Goal: Task Accomplishment & Management: Manage account settings

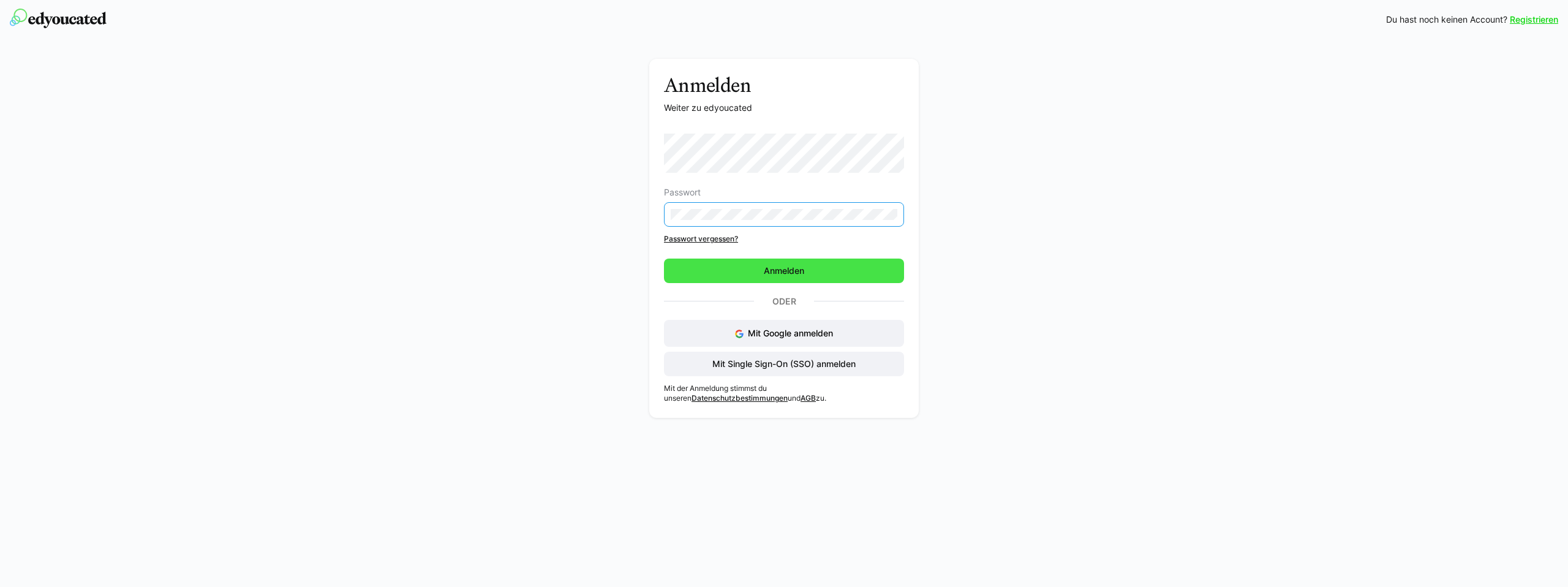
click at [797, 262] on span "Anmelden" at bounding box center [784, 270] width 240 height 25
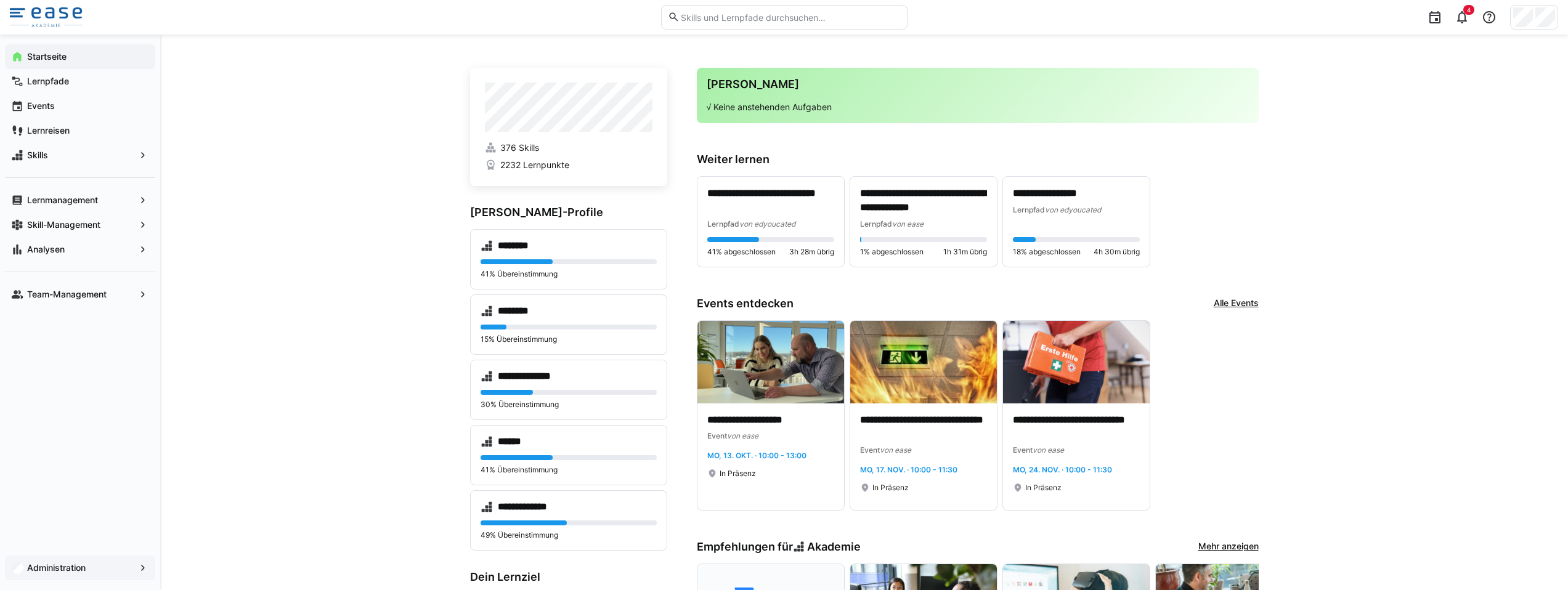
click at [0, 0] on app-navigation-label "Administration" at bounding box center [0, 0] width 0 height 0
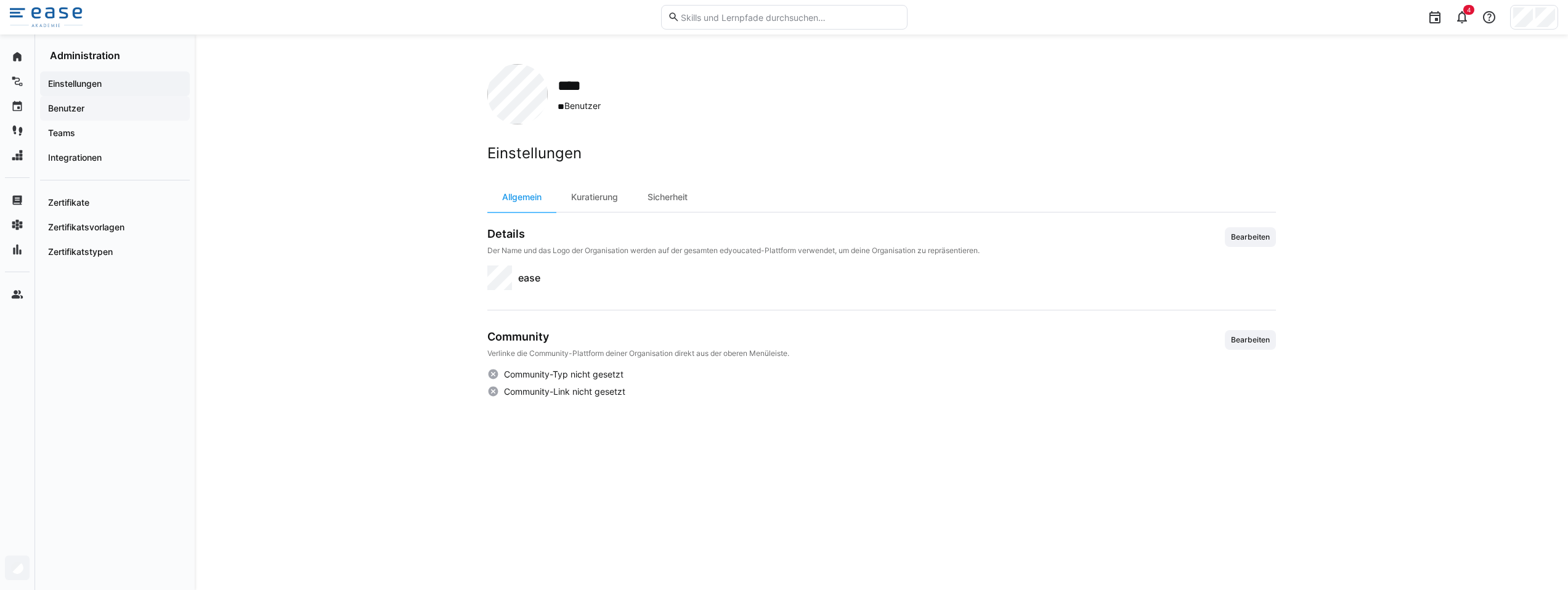
click at [0, 0] on app-navigation-label "Benutzer" at bounding box center [0, 0] width 0 height 0
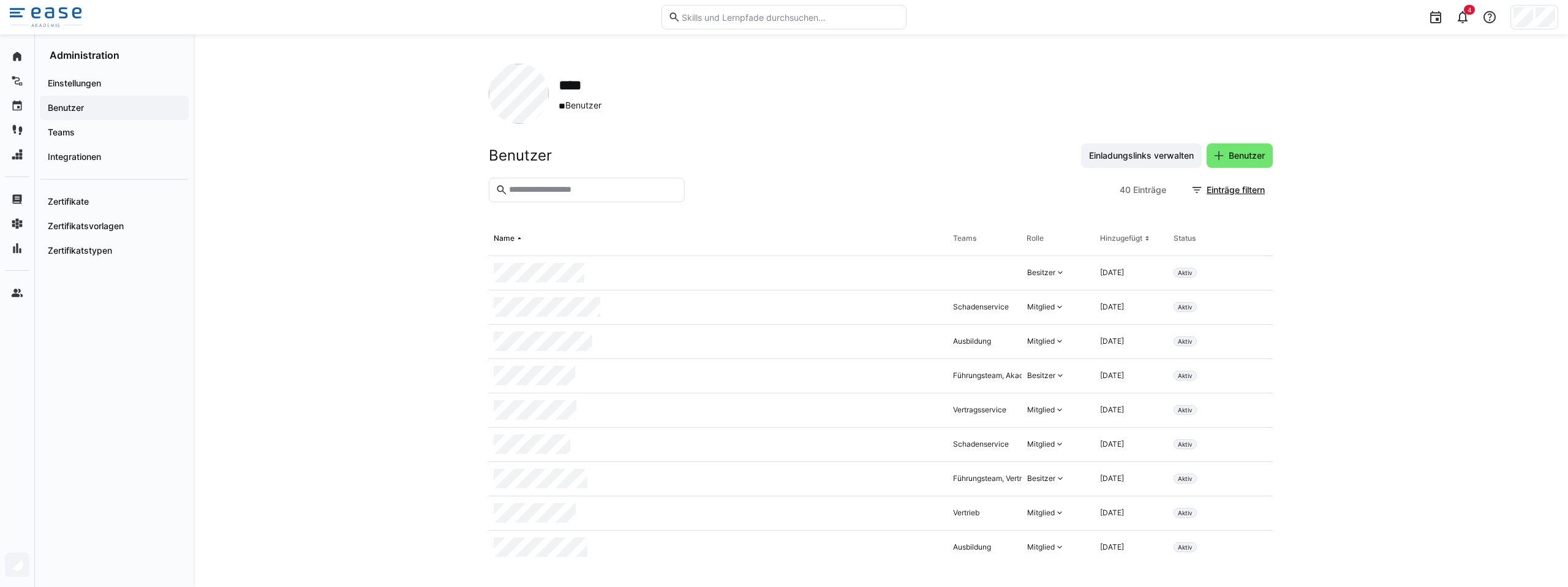
click at [536, 181] on eds-input at bounding box center [587, 190] width 196 height 25
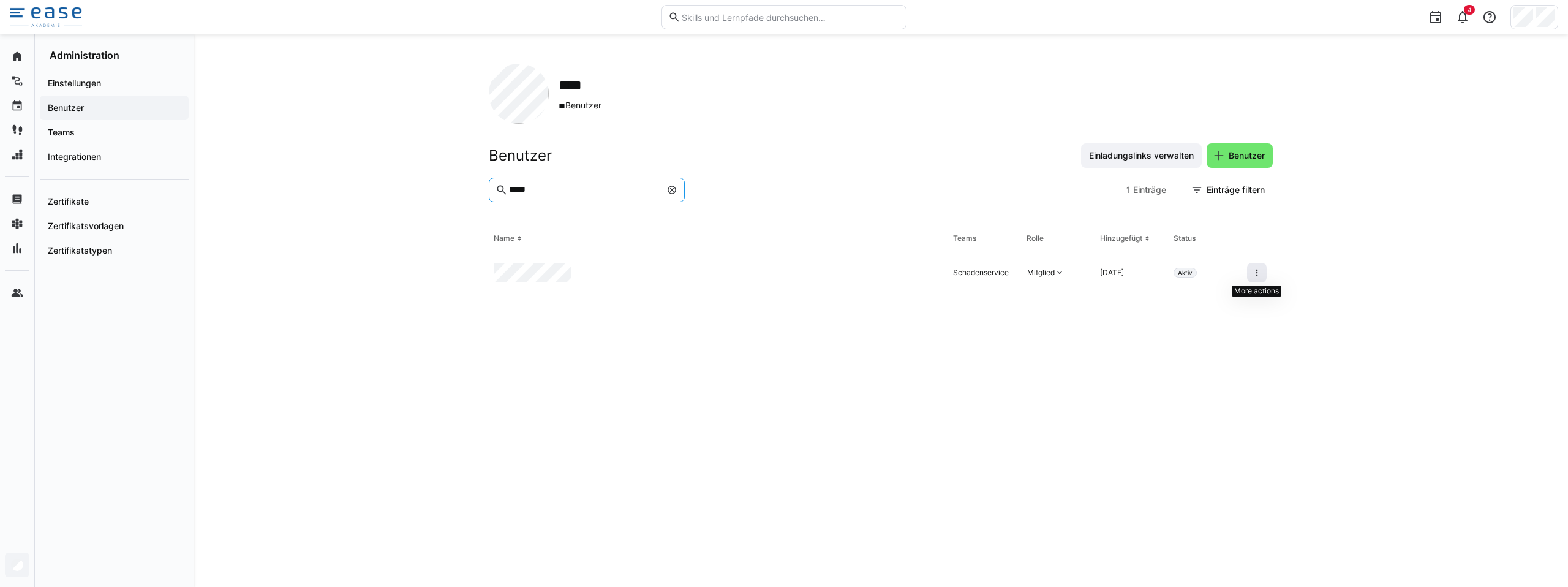
type input "*****"
click at [1255, 274] on eds-icon at bounding box center [1257, 273] width 10 height 10
click at [1154, 327] on div "Benutzer aus Organisation entfernen" at bounding box center [1194, 326] width 128 height 10
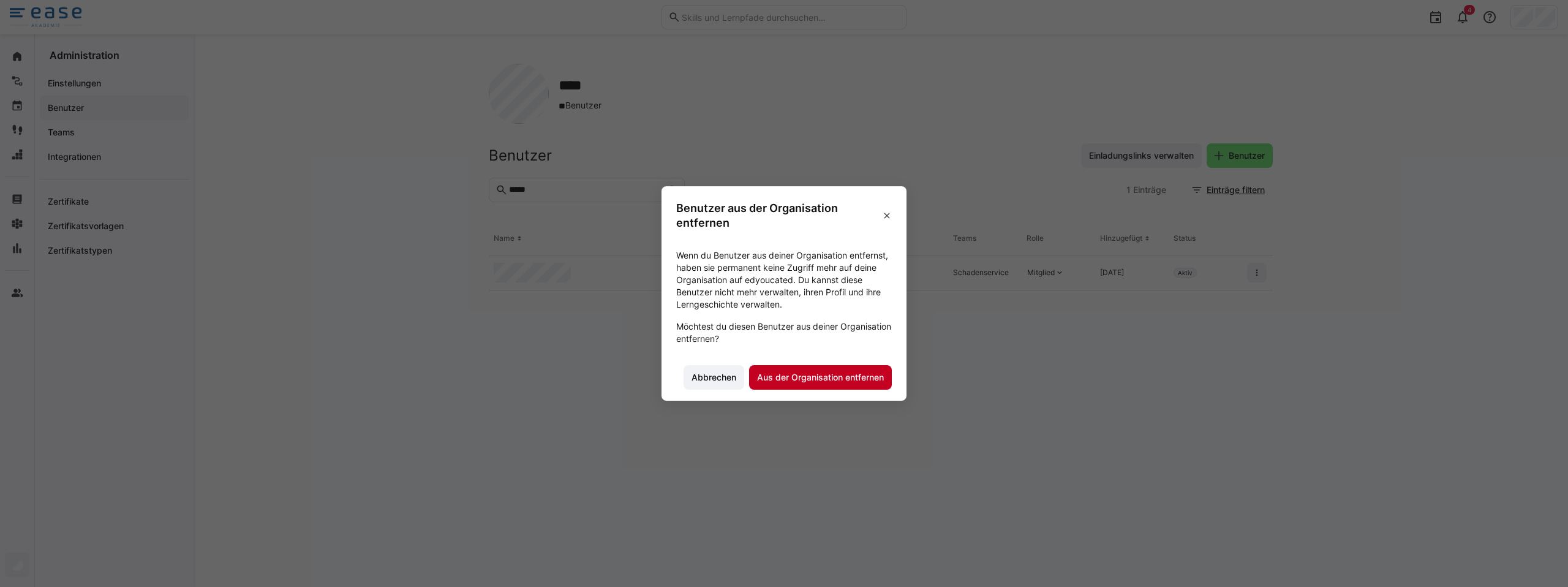
click at [846, 378] on span "Aus der Organisation entfernen" at bounding box center [820, 377] width 131 height 12
